Goal: Information Seeking & Learning: Learn about a topic

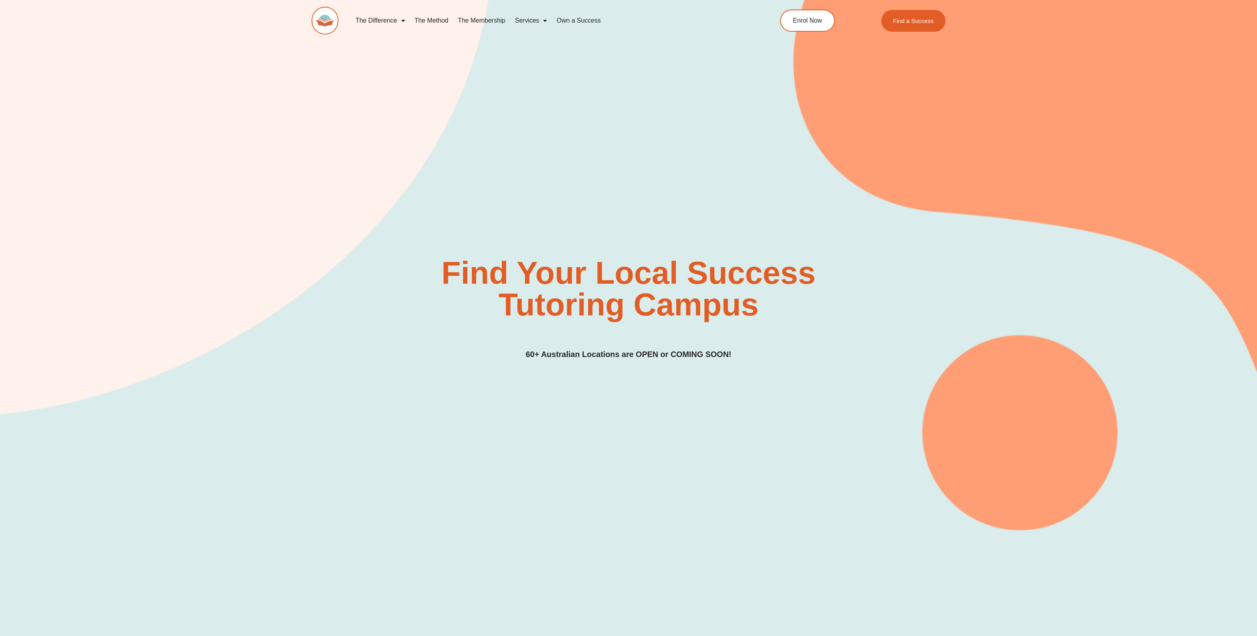
click at [532, 21] on link "Services" at bounding box center [531, 20] width 42 height 18
click at [434, 19] on link "The Method" at bounding box center [430, 20] width 43 height 18
